Goal: Find specific page/section: Find specific page/section

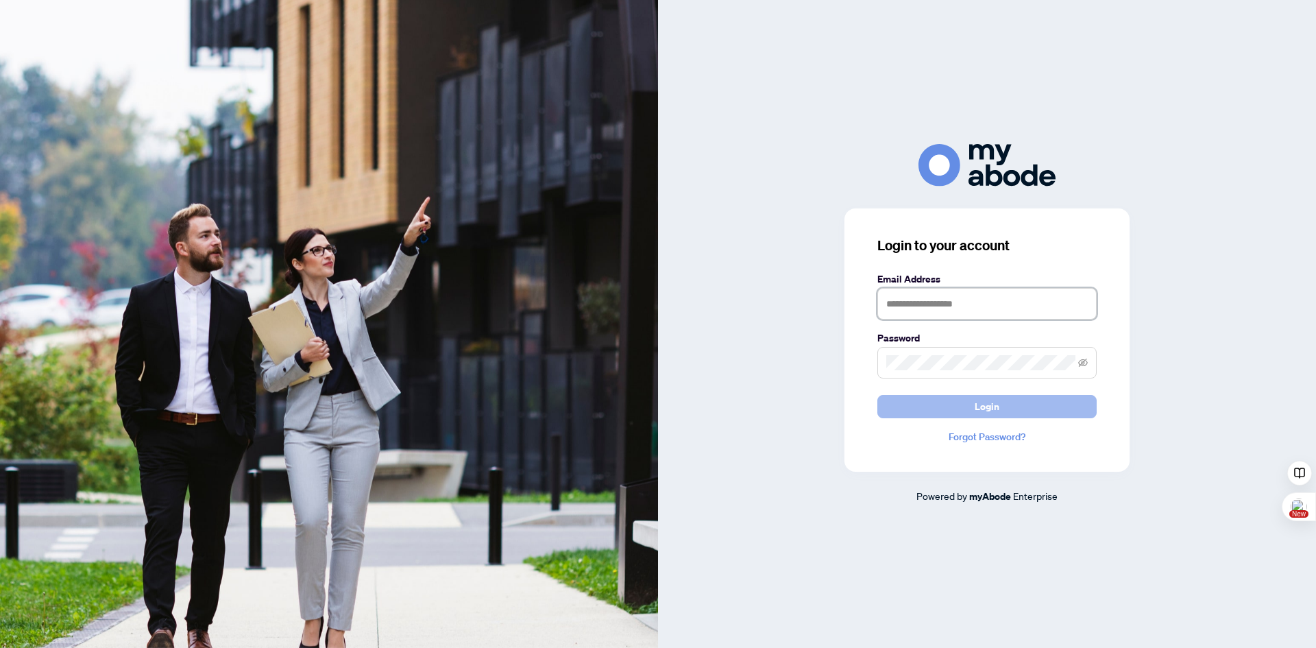
type input "**********"
click at [975, 406] on button "Login" at bounding box center [986, 406] width 219 height 23
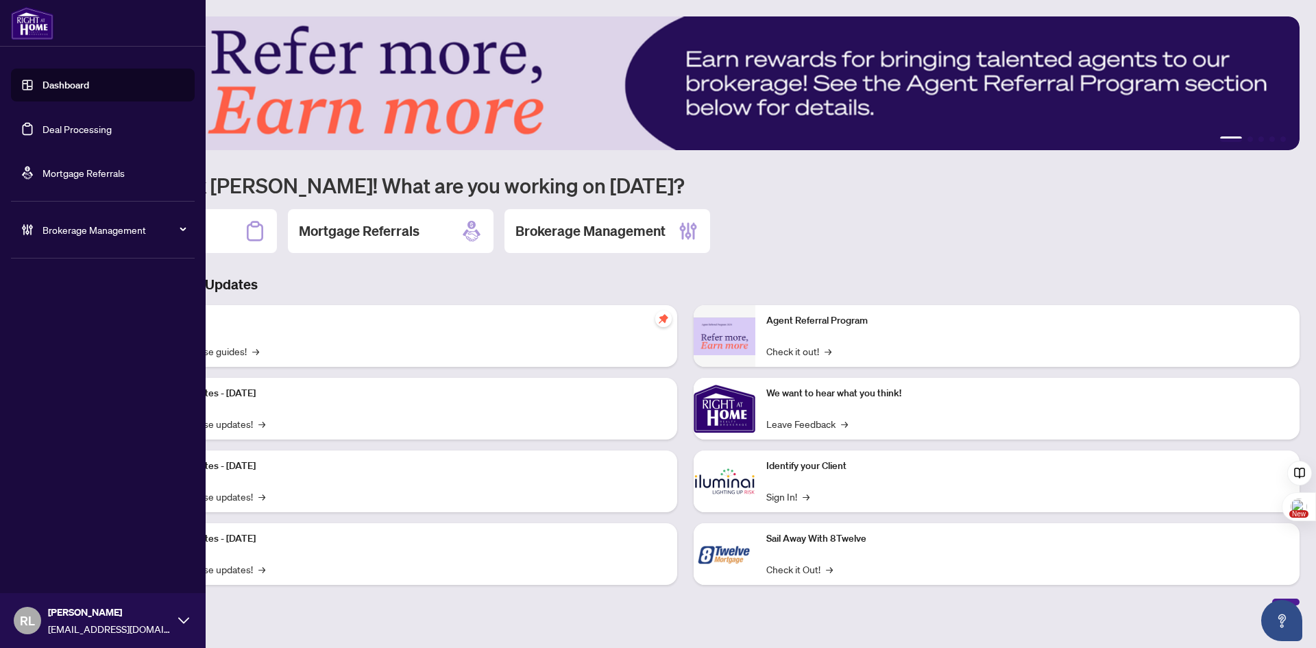
click at [61, 228] on span "Brokerage Management" at bounding box center [113, 229] width 143 height 15
click at [52, 323] on link "Manage Agents" at bounding box center [63, 328] width 68 height 12
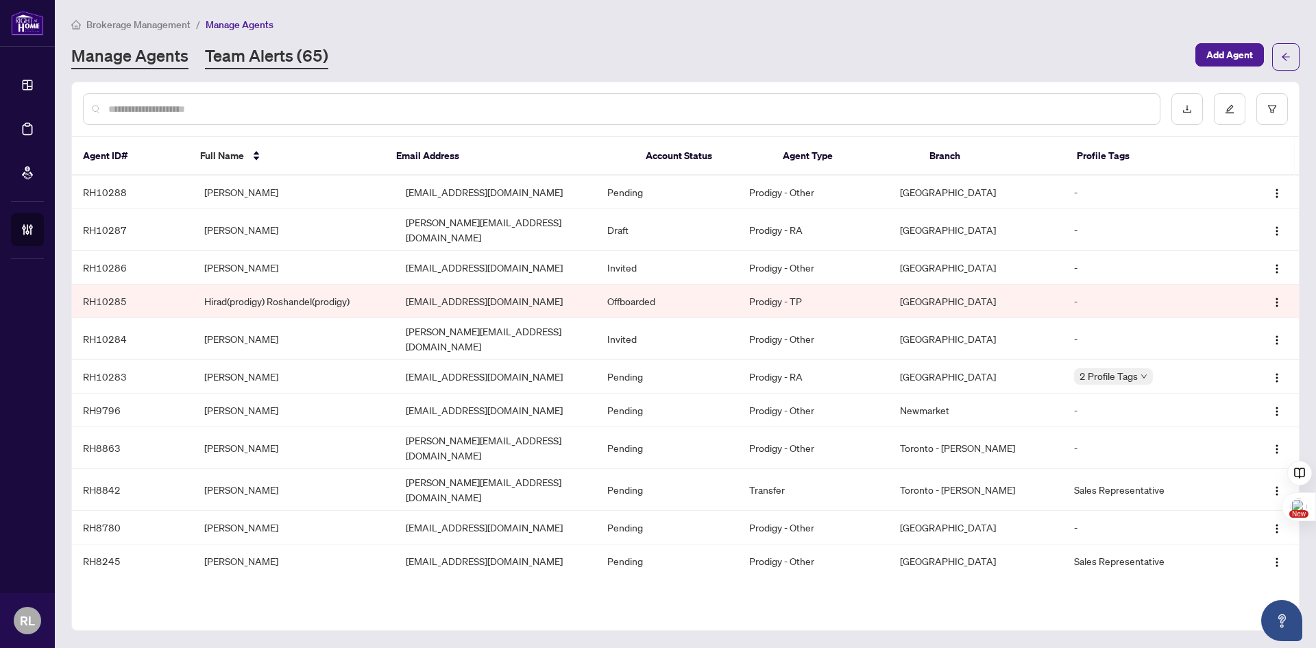
click at [240, 56] on link "Team Alerts (65)" at bounding box center [266, 57] width 123 height 25
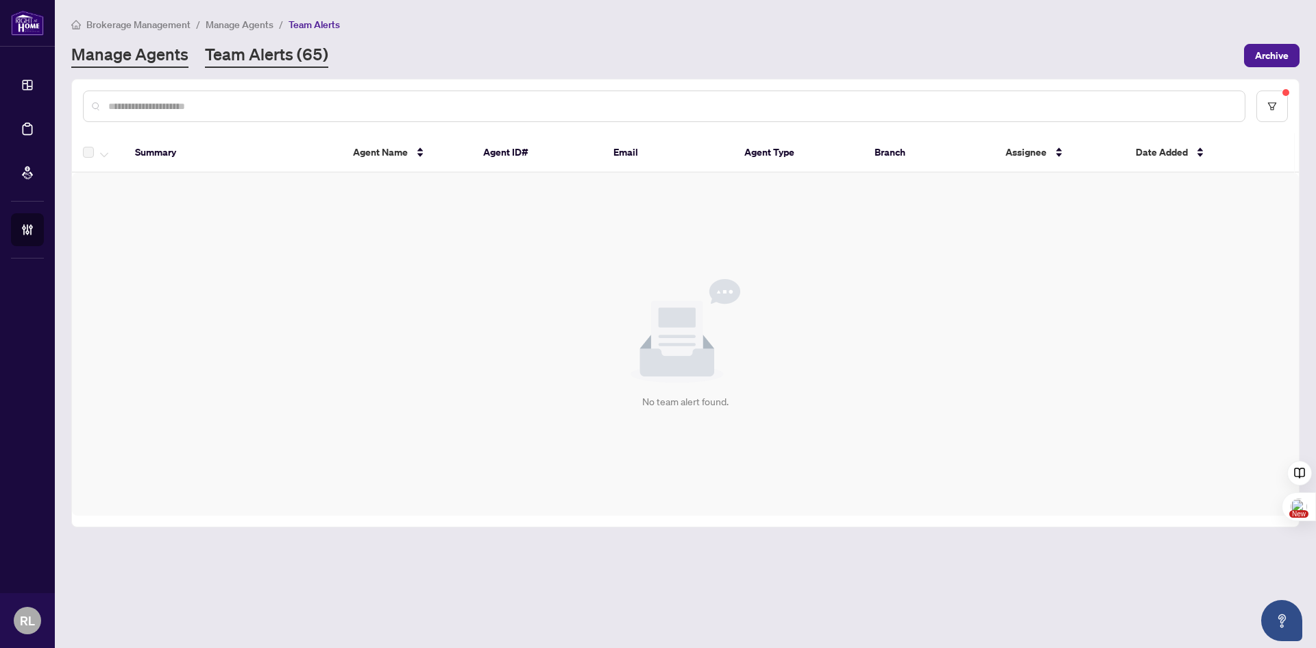
click at [167, 47] on link "Manage Agents" at bounding box center [129, 55] width 117 height 25
